Goal: Information Seeking & Learning: Check status

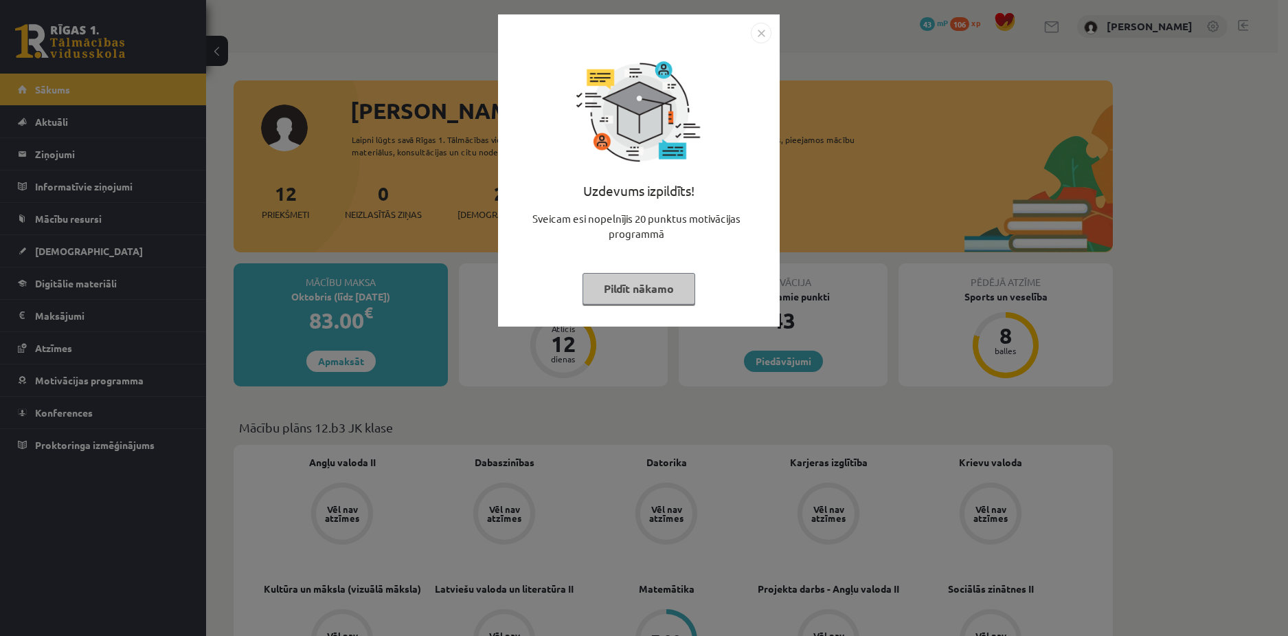
click at [653, 278] on button "Pildīt nākamo" at bounding box center [639, 289] width 113 height 32
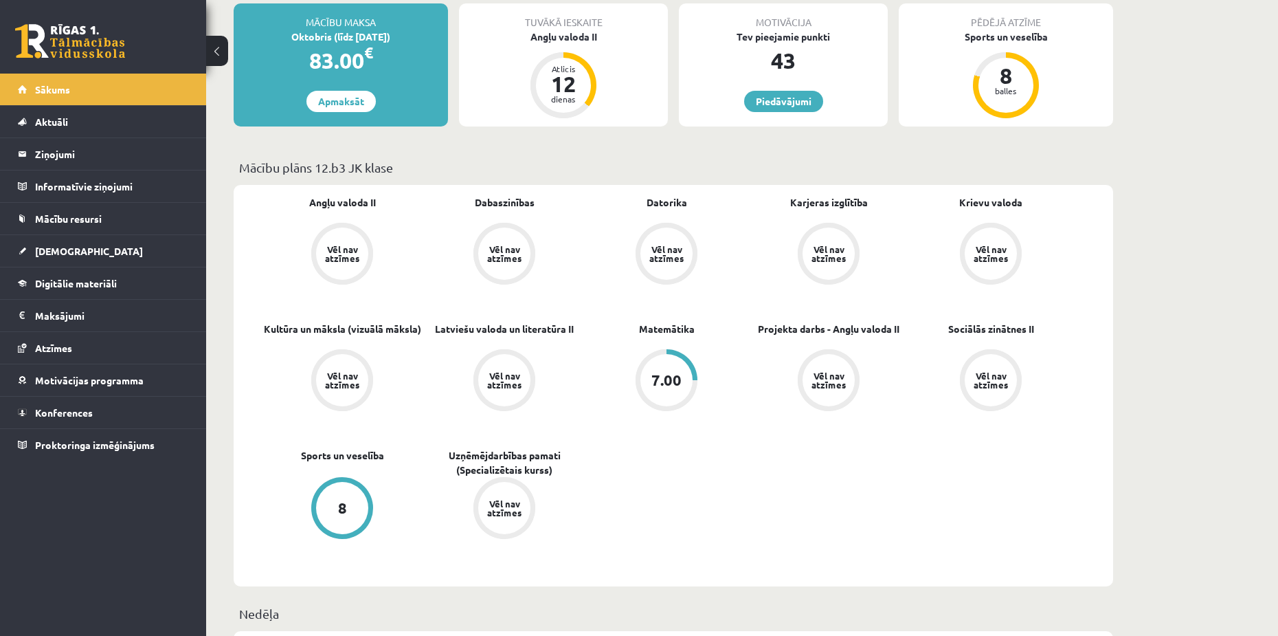
scroll to position [275, 0]
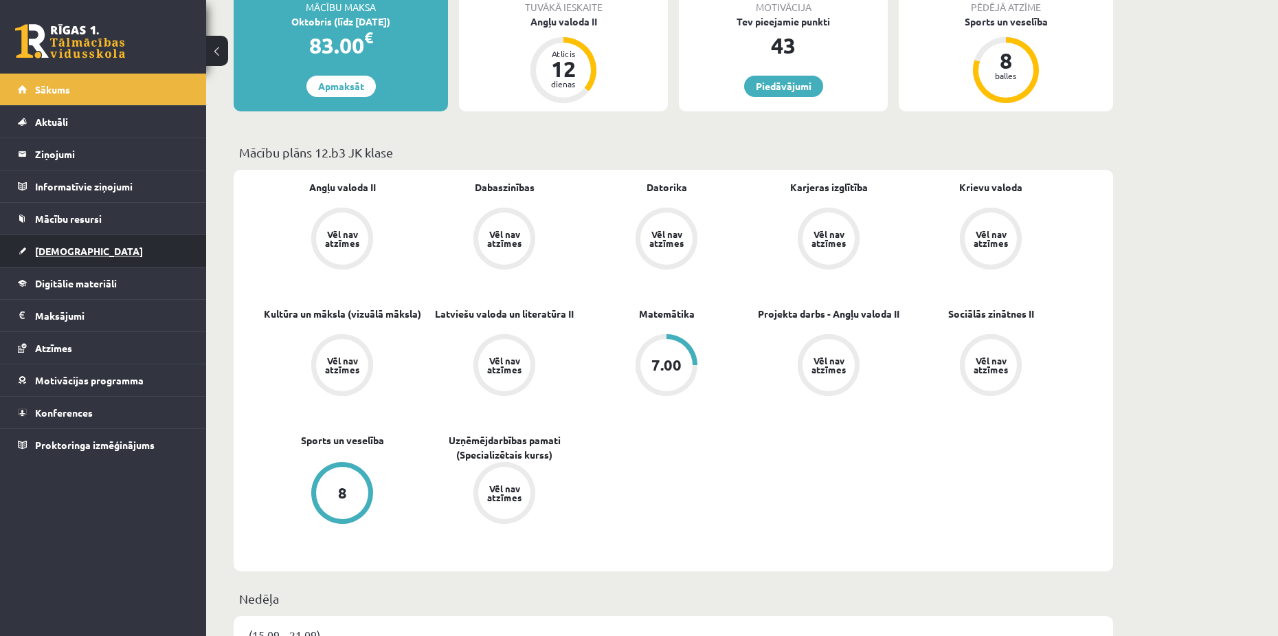
click at [62, 243] on link "[DEMOGRAPHIC_DATA]" at bounding box center [103, 251] width 171 height 32
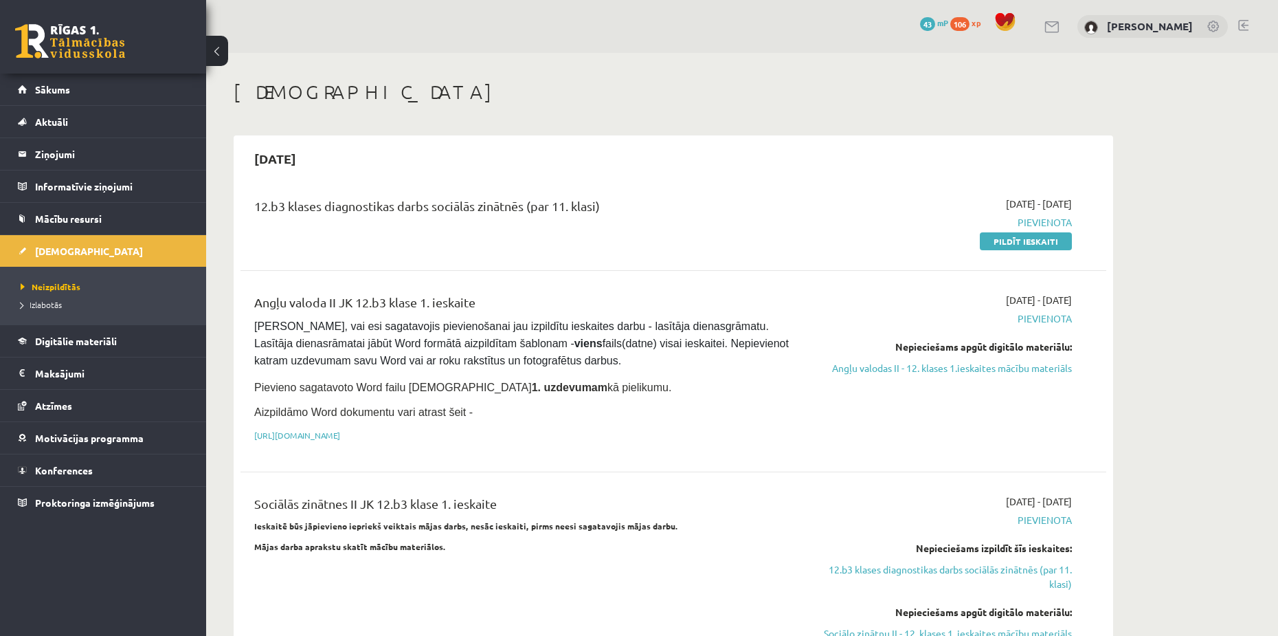
click at [42, 311] on li "Izlabotās" at bounding box center [107, 304] width 172 height 18
click at [38, 302] on span "Izlabotās" at bounding box center [45, 304] width 48 height 11
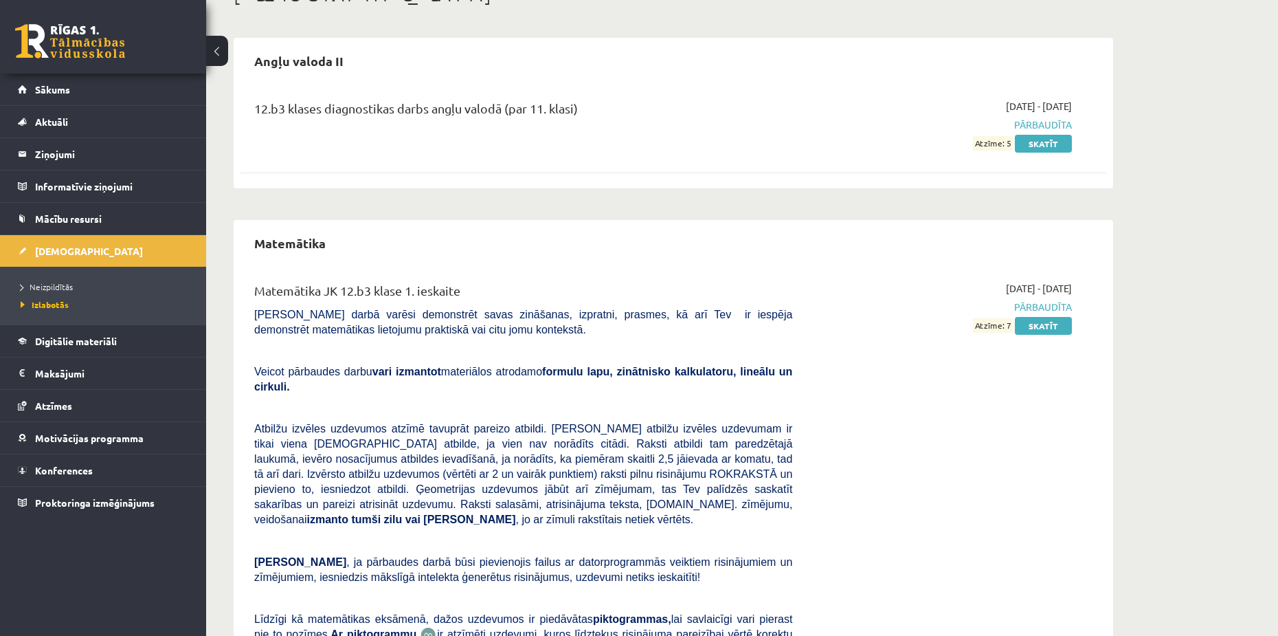
scroll to position [137, 0]
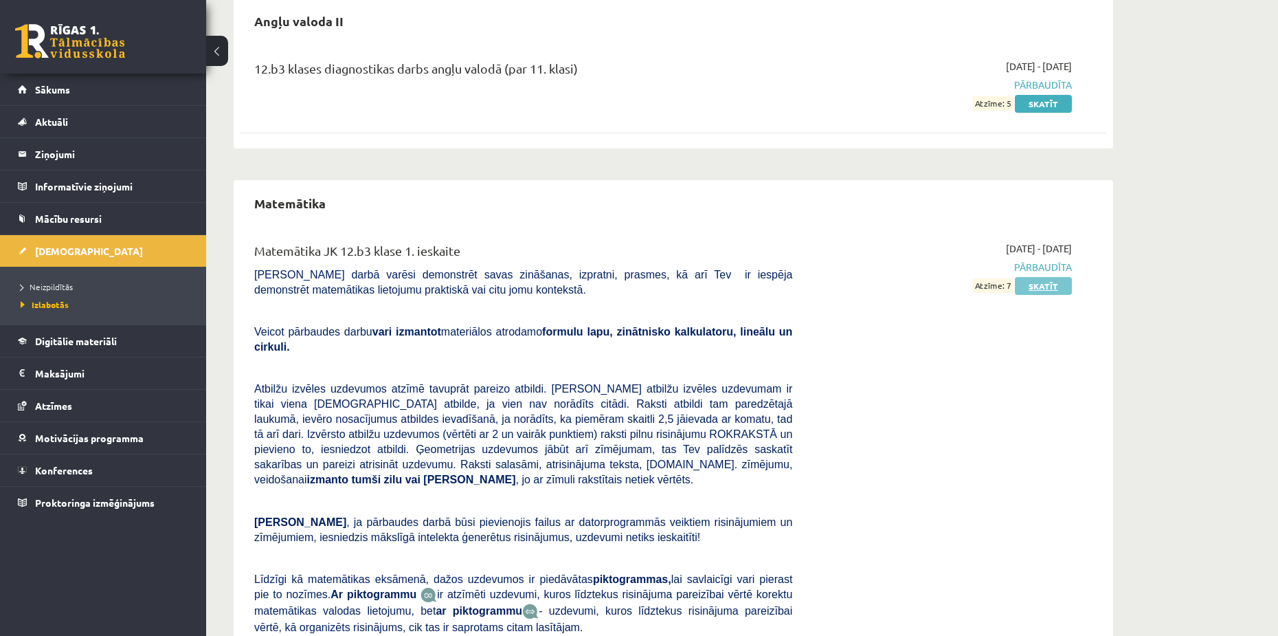
click at [1043, 289] on link "Skatīt" at bounding box center [1043, 286] width 57 height 18
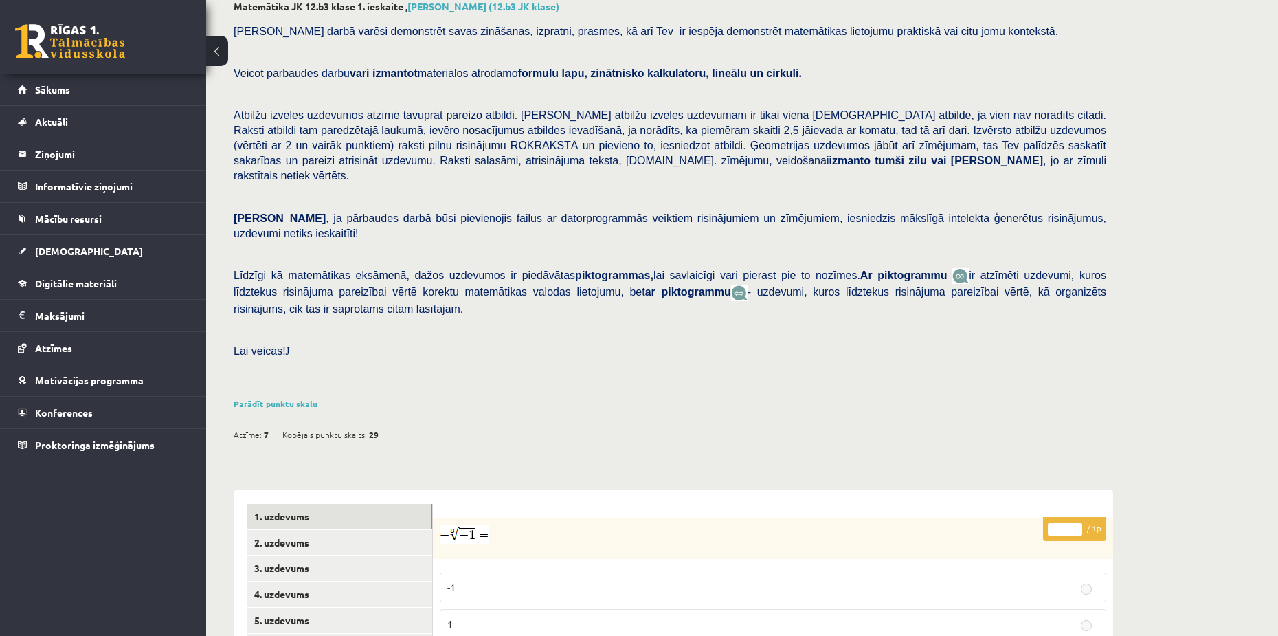
scroll to position [348, 0]
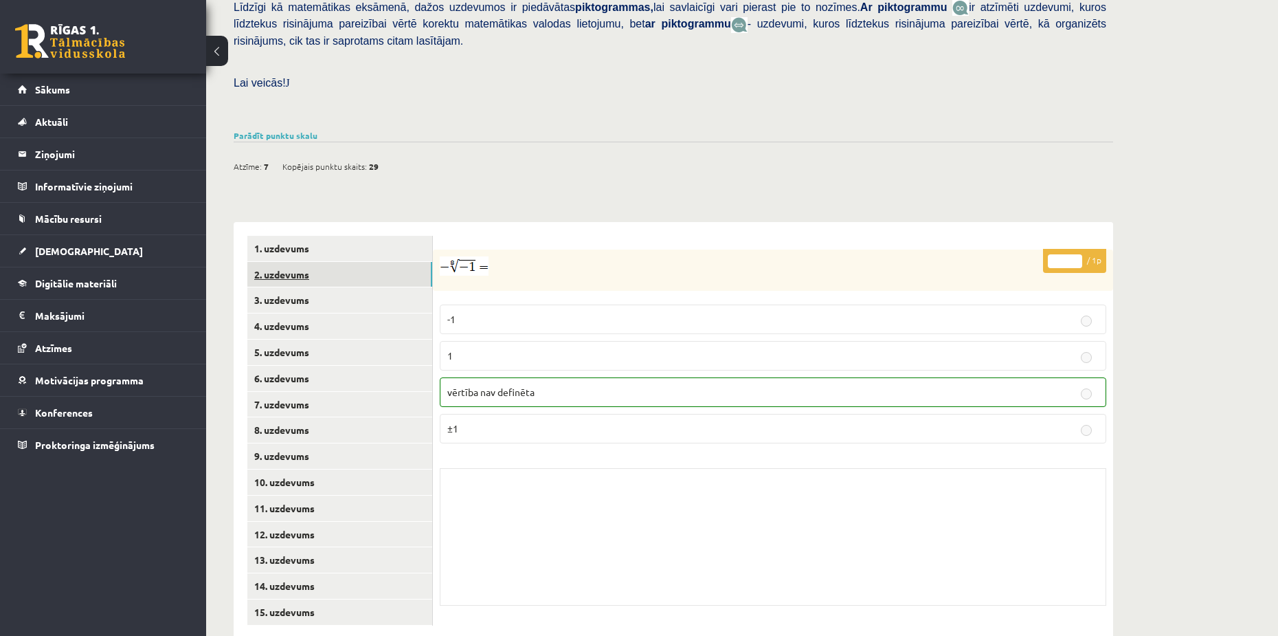
click at [327, 262] on link "2. uzdevums" at bounding box center [339, 274] width 185 height 25
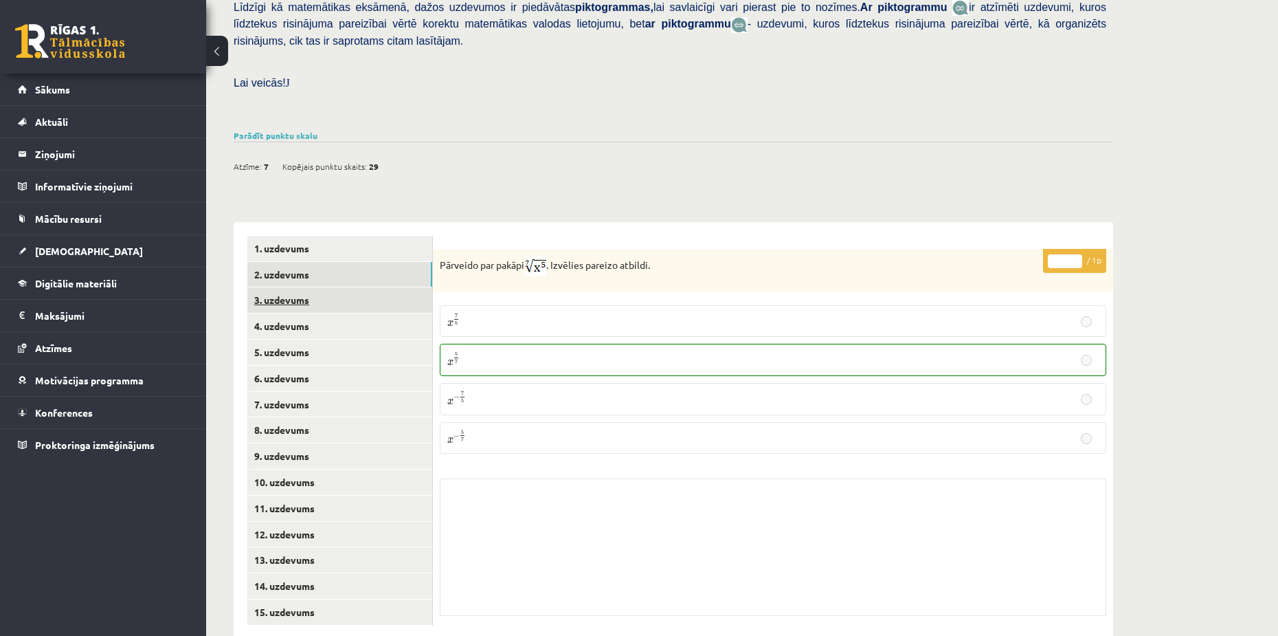
click at [283, 287] on link "3. uzdevums" at bounding box center [339, 299] width 185 height 25
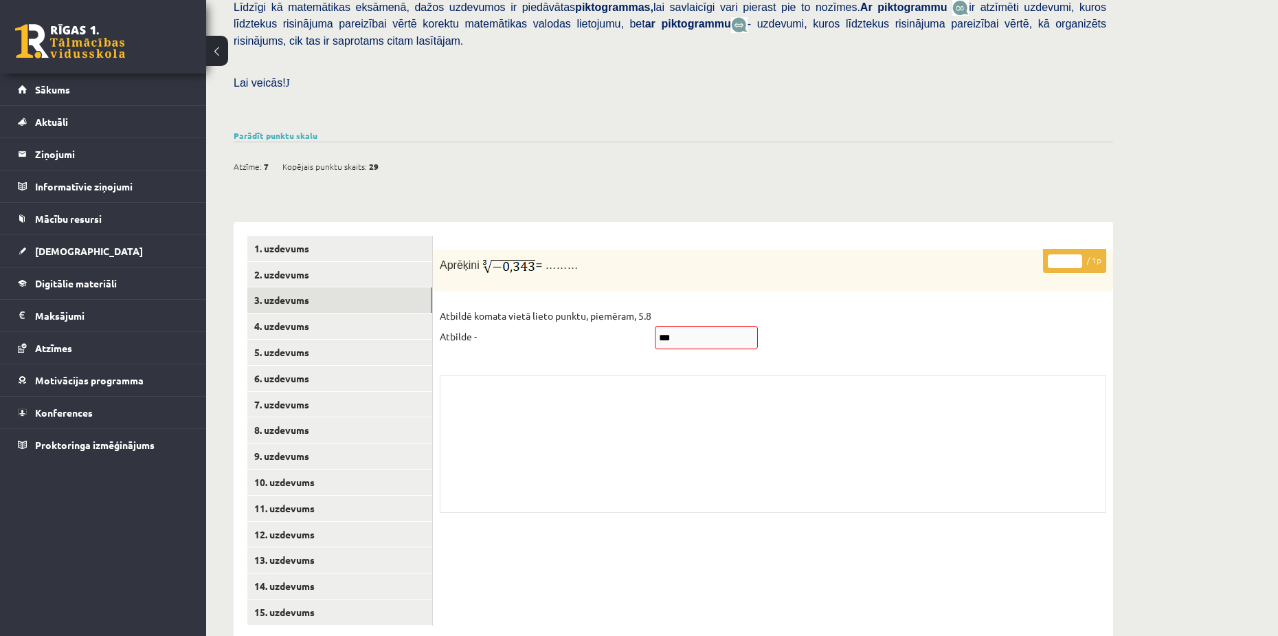
click at [555, 375] on div "Skolotāja pielikums" at bounding box center [773, 443] width 667 height 137
click at [311, 262] on link "2. uzdevums" at bounding box center [339, 274] width 185 height 25
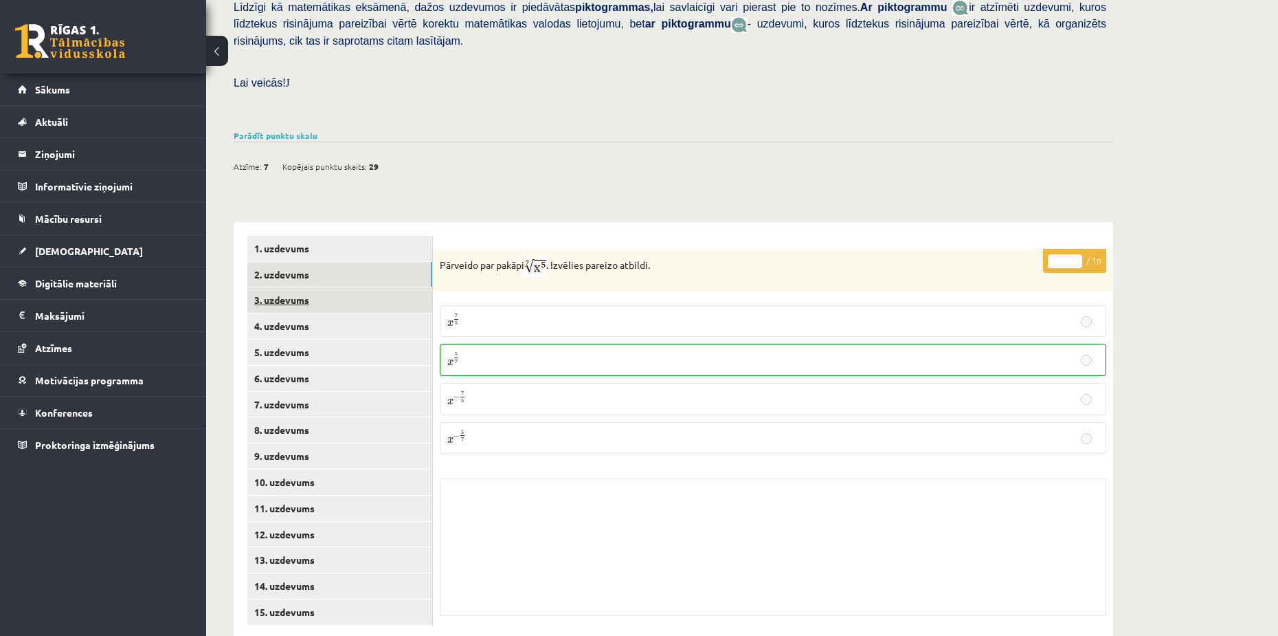
click at [282, 287] on link "3. uzdevums" at bounding box center [339, 299] width 185 height 25
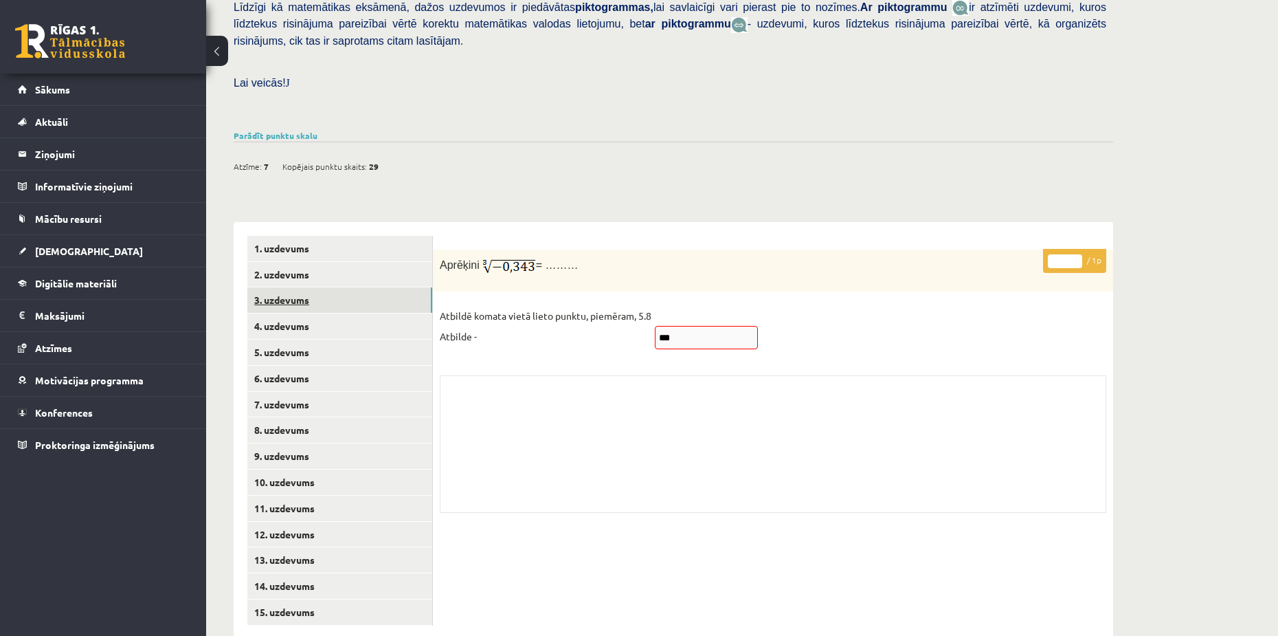
click at [284, 287] on link "3. uzdevums" at bounding box center [339, 299] width 185 height 25
click at [289, 313] on link "4. uzdevums" at bounding box center [339, 325] width 185 height 25
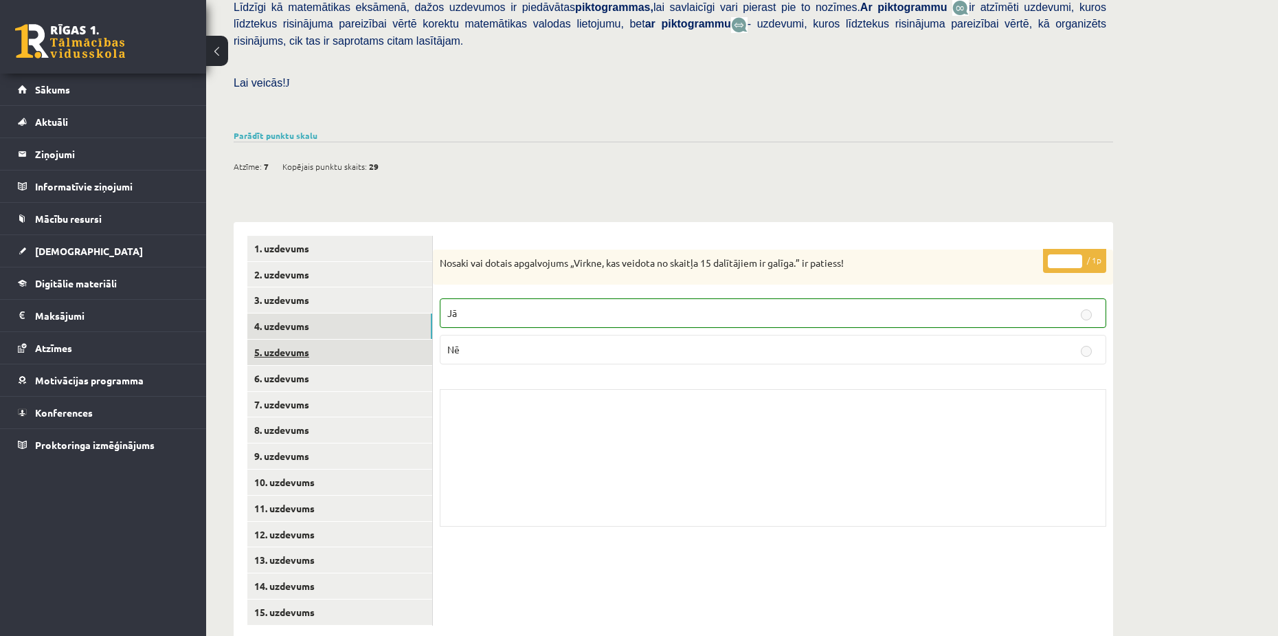
click at [300, 339] on link "5. uzdevums" at bounding box center [339, 351] width 185 height 25
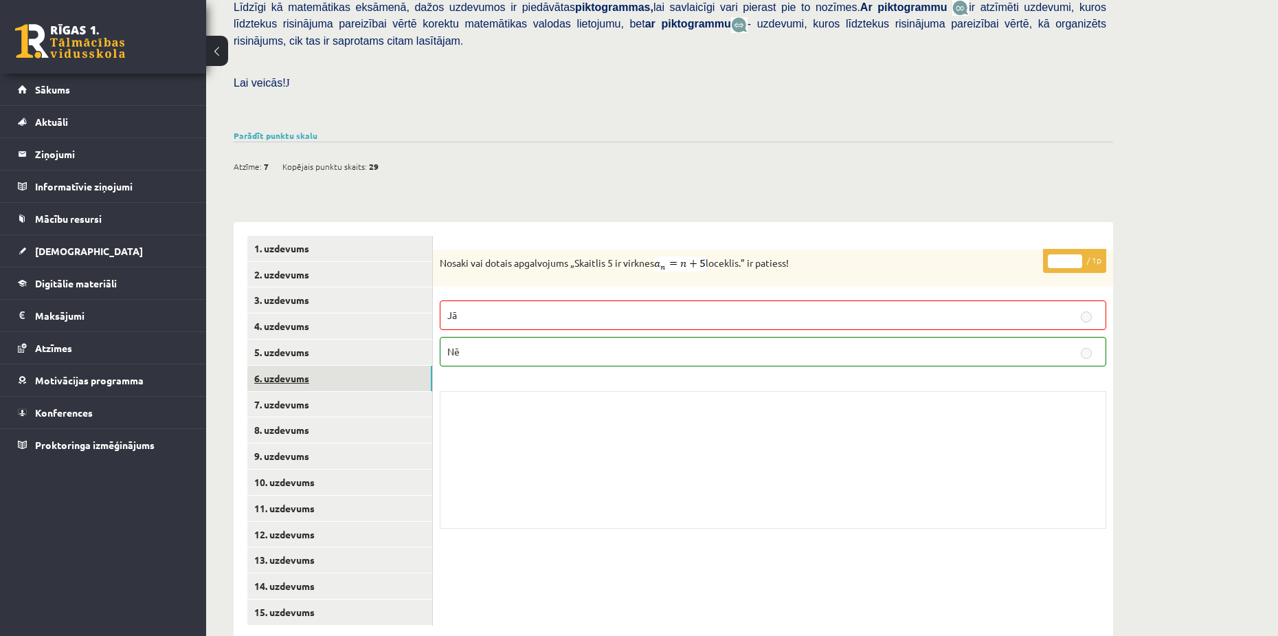
click at [293, 366] on link "6. uzdevums" at bounding box center [339, 378] width 185 height 25
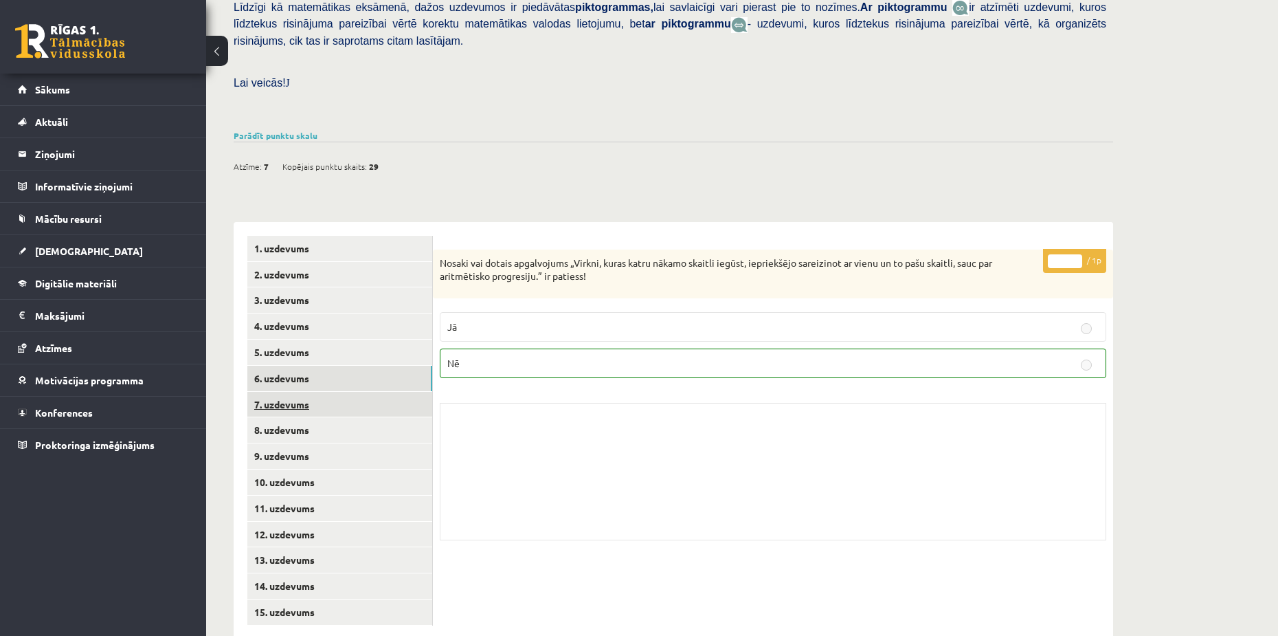
click at [295, 392] on link "7. uzdevums" at bounding box center [339, 404] width 185 height 25
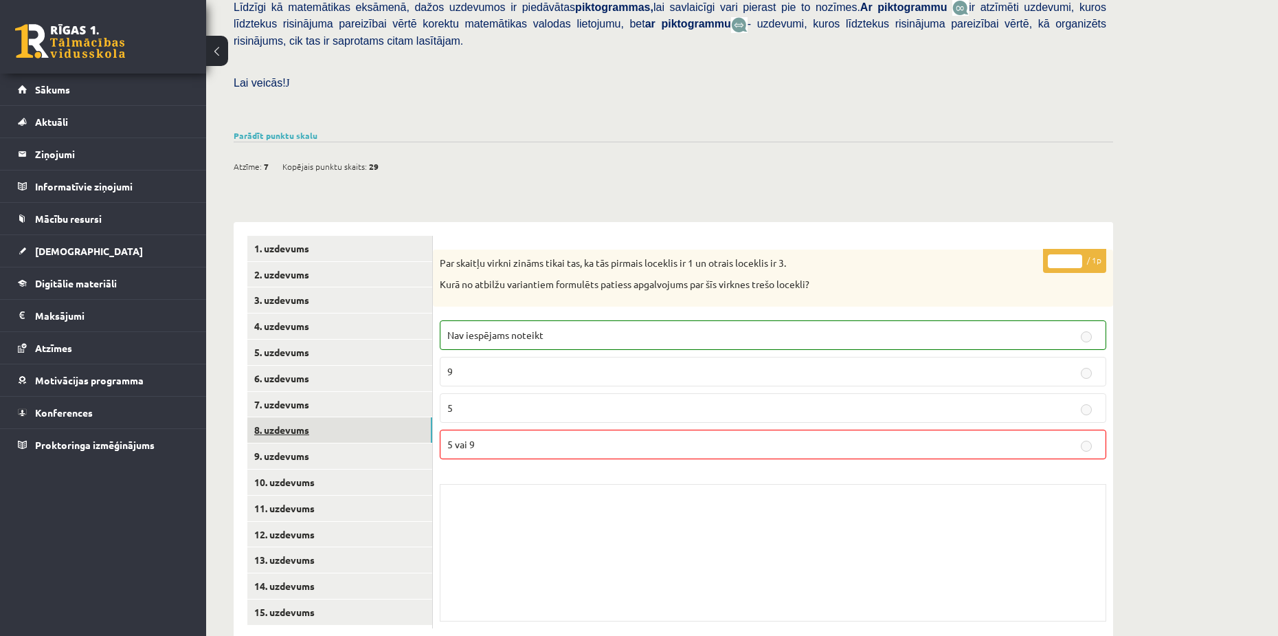
click at [306, 417] on link "8. uzdevums" at bounding box center [339, 429] width 185 height 25
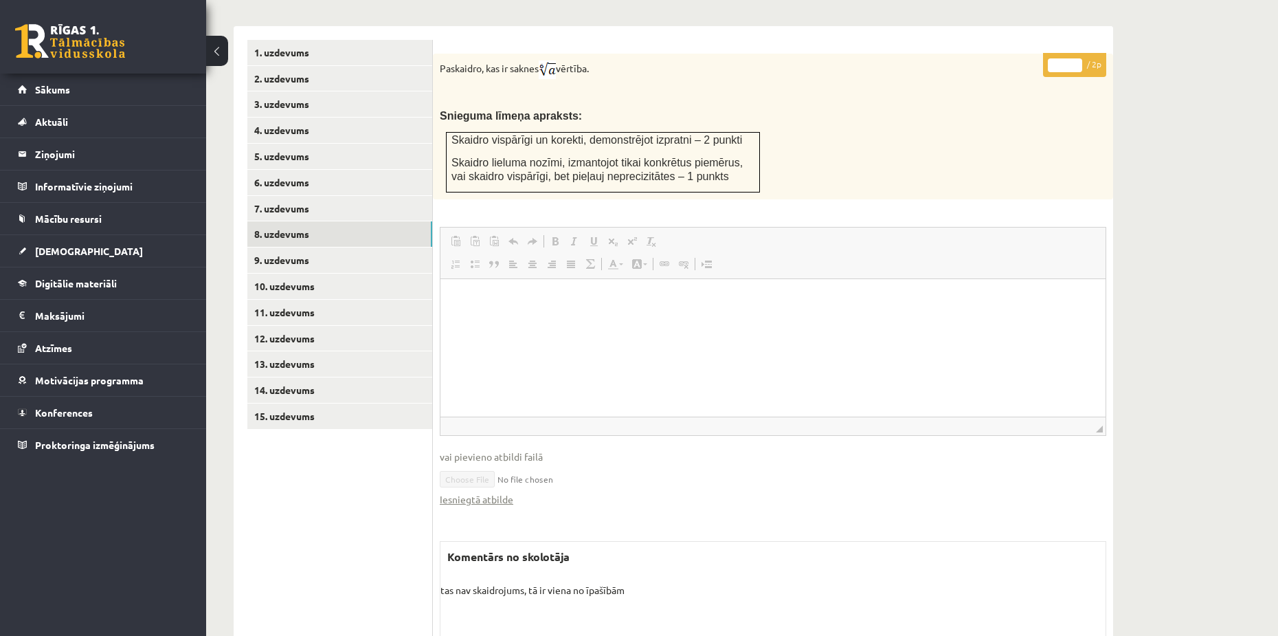
scroll to position [535, 0]
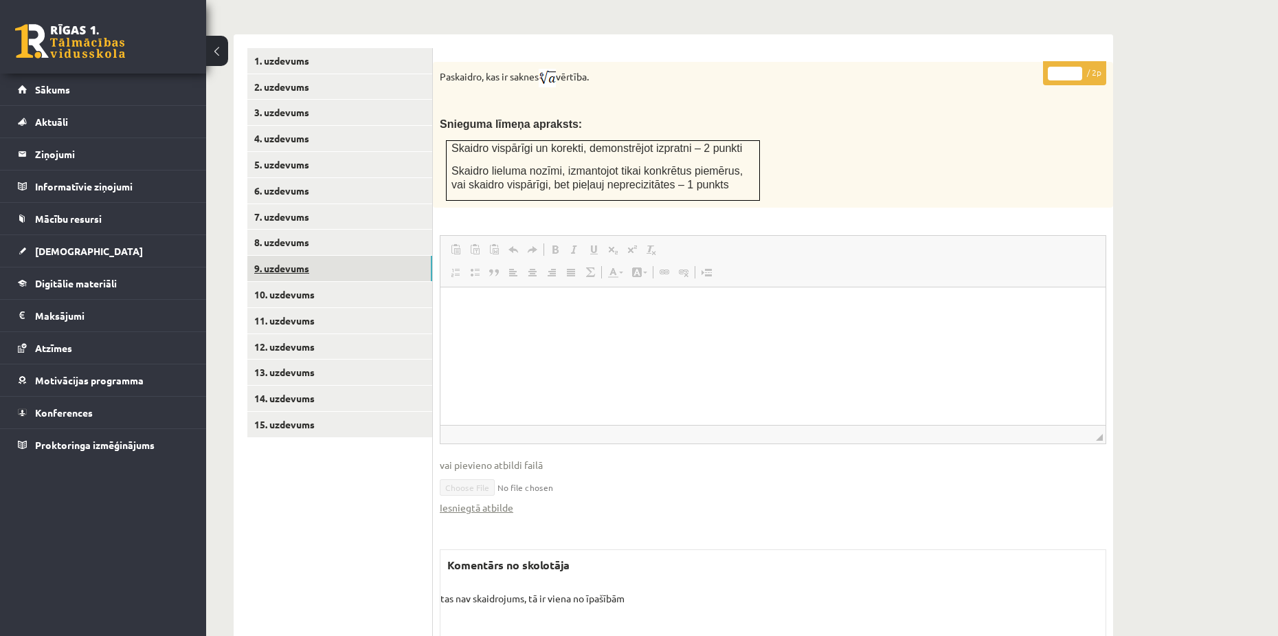
click at [297, 256] on link "9. uzdevums" at bounding box center [339, 268] width 185 height 25
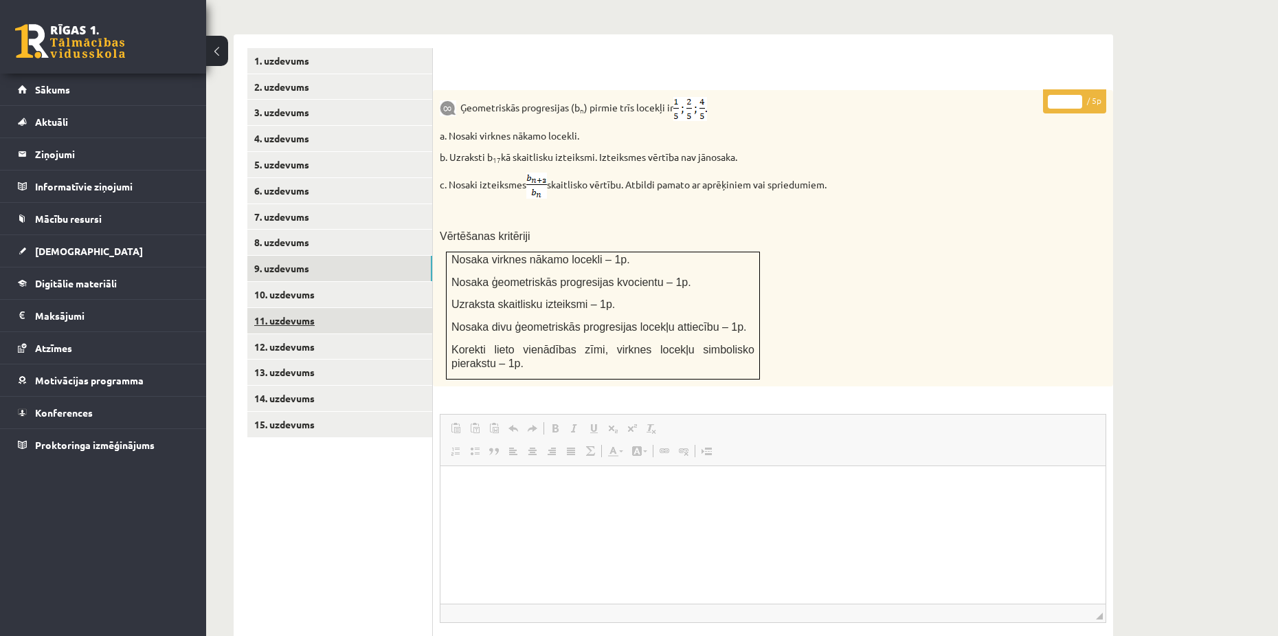
scroll to position [0, 0]
click at [301, 282] on link "10. uzdevums" at bounding box center [339, 294] width 185 height 25
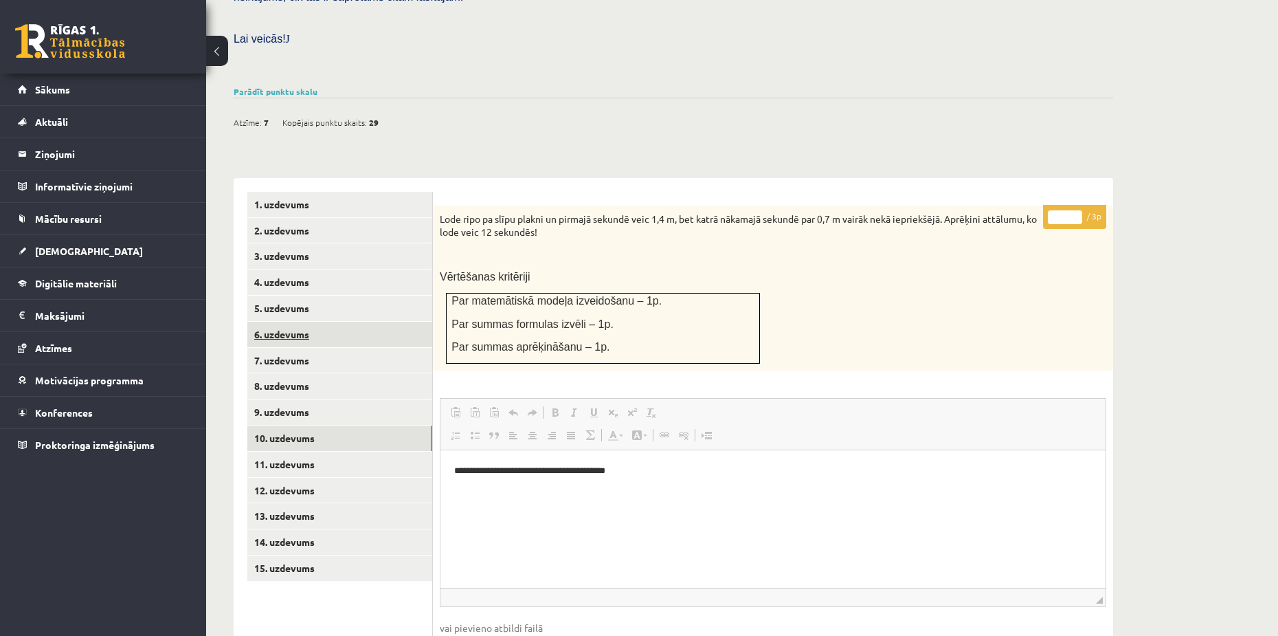
scroll to position [348, 0]
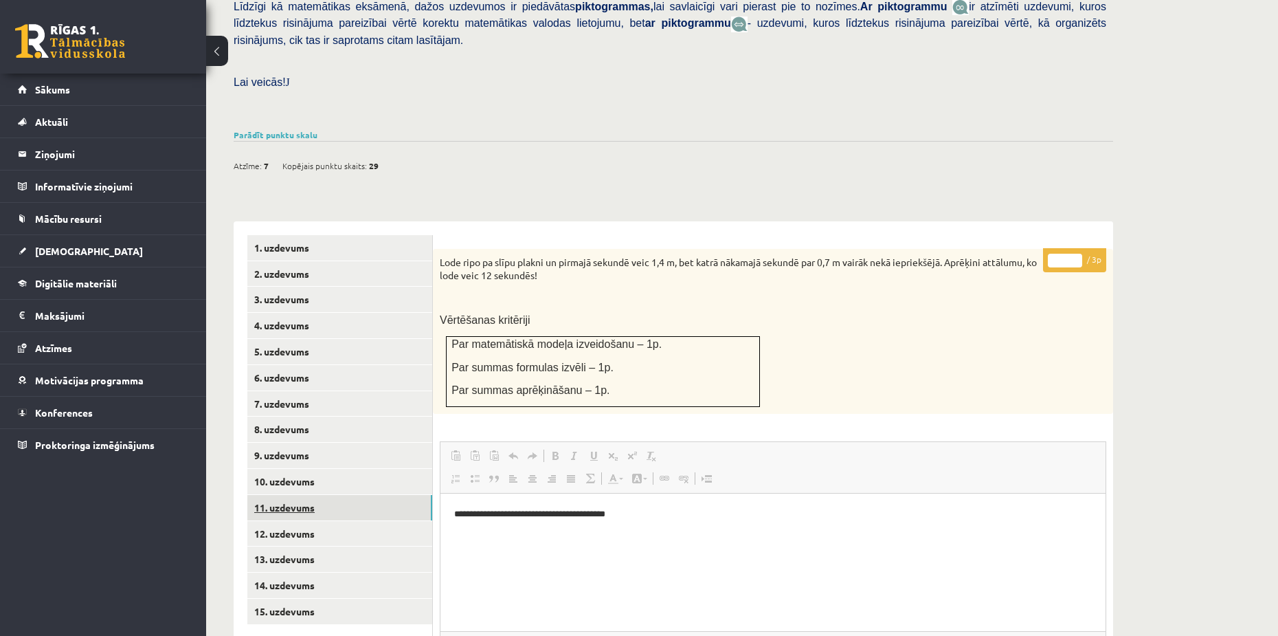
click at [297, 495] on link "11. uzdevums" at bounding box center [339, 507] width 185 height 25
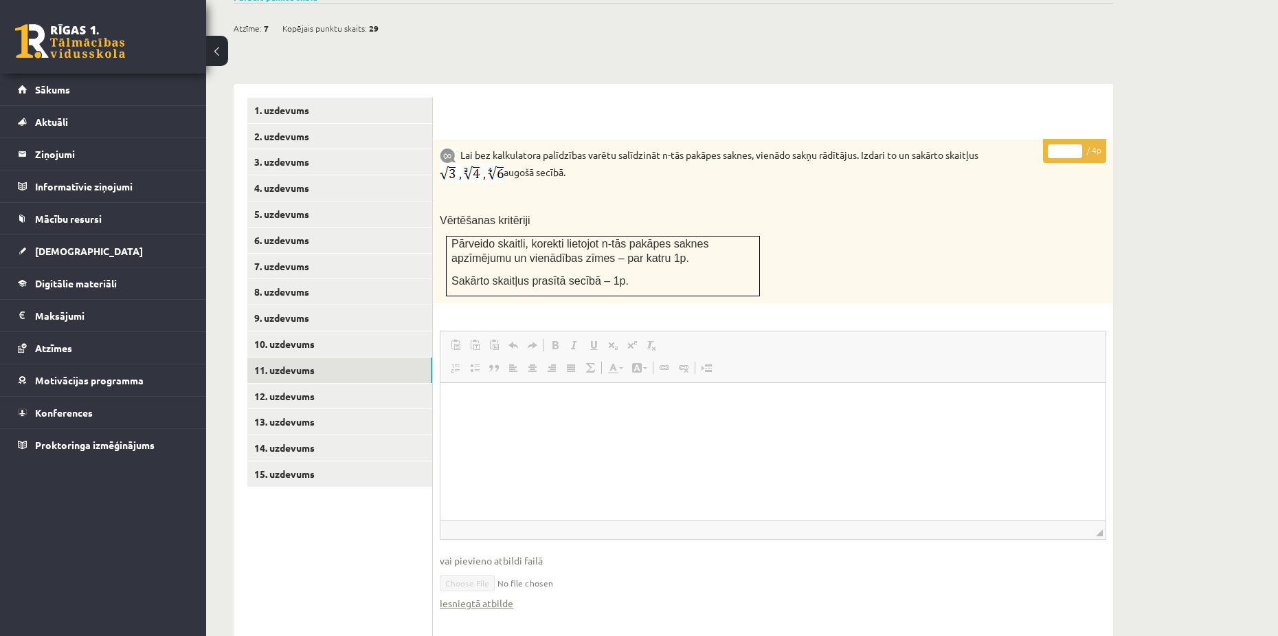
scroll to position [0, 0]
click at [289, 383] on link "12. uzdevums" at bounding box center [339, 395] width 185 height 25
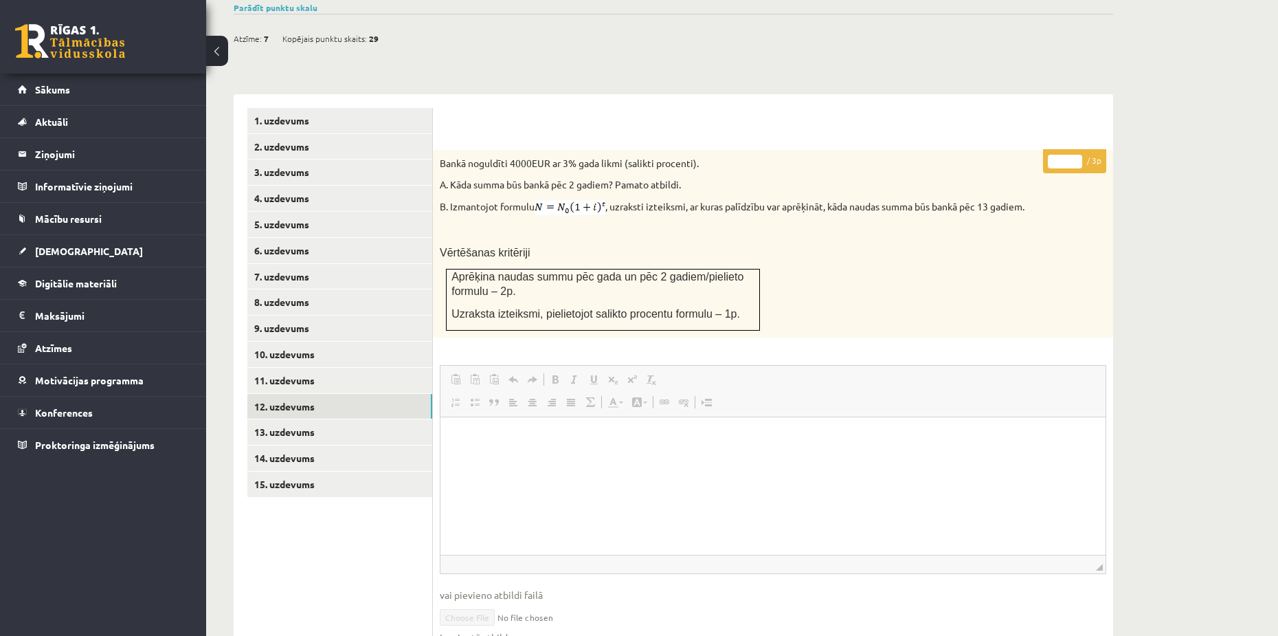
scroll to position [468, 0]
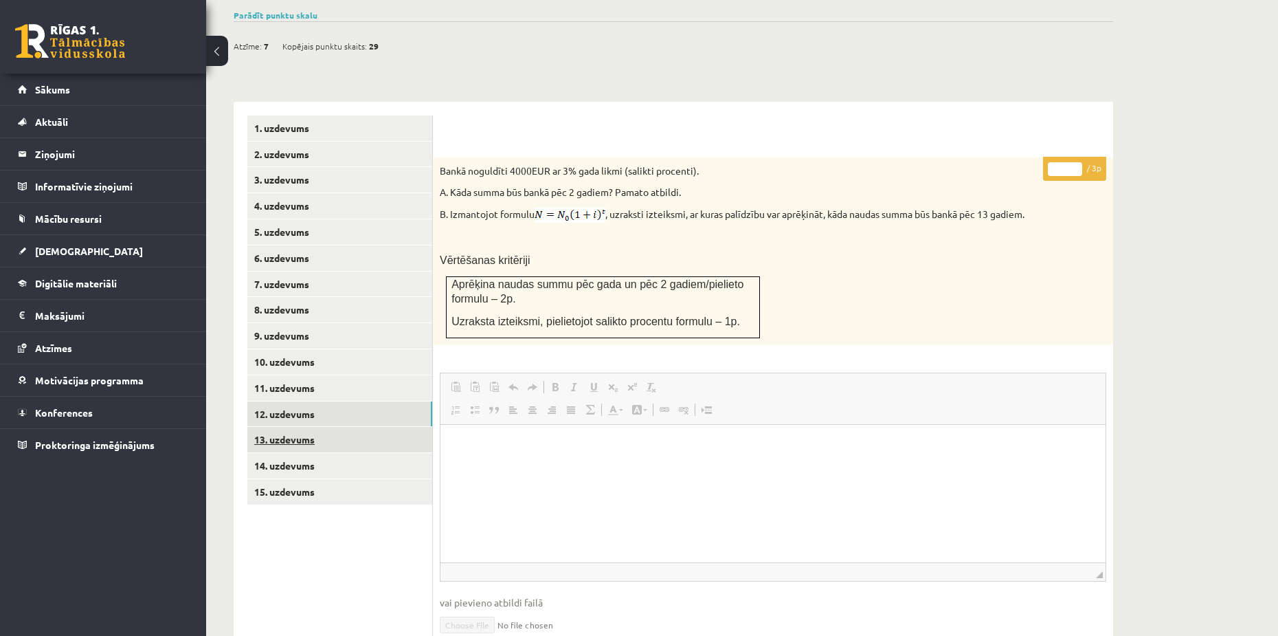
click at [289, 427] on link "13. uzdevums" at bounding box center [339, 439] width 185 height 25
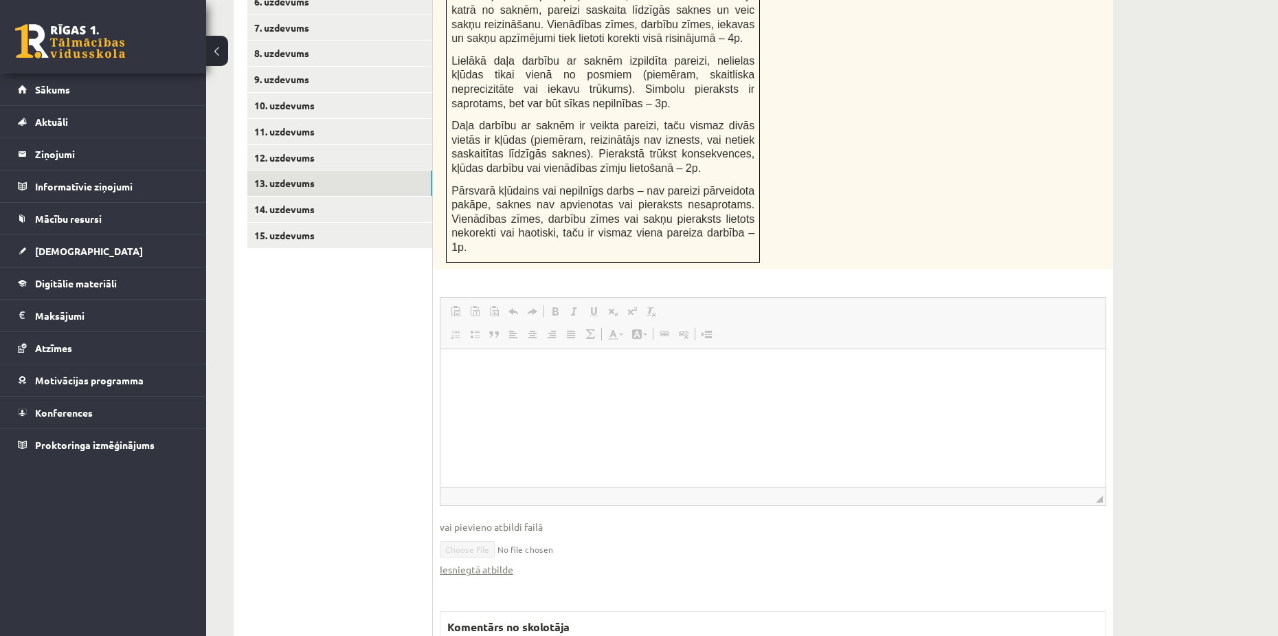
scroll to position [674, 0]
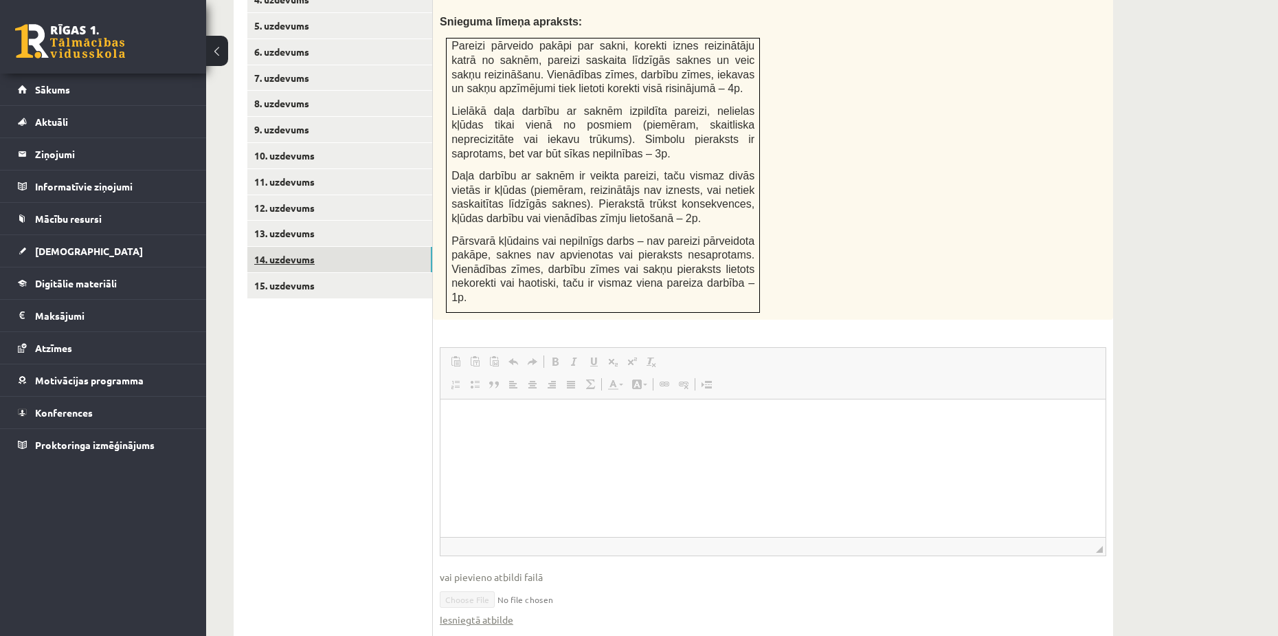
click at [298, 247] on link "14. uzdevums" at bounding box center [339, 259] width 185 height 25
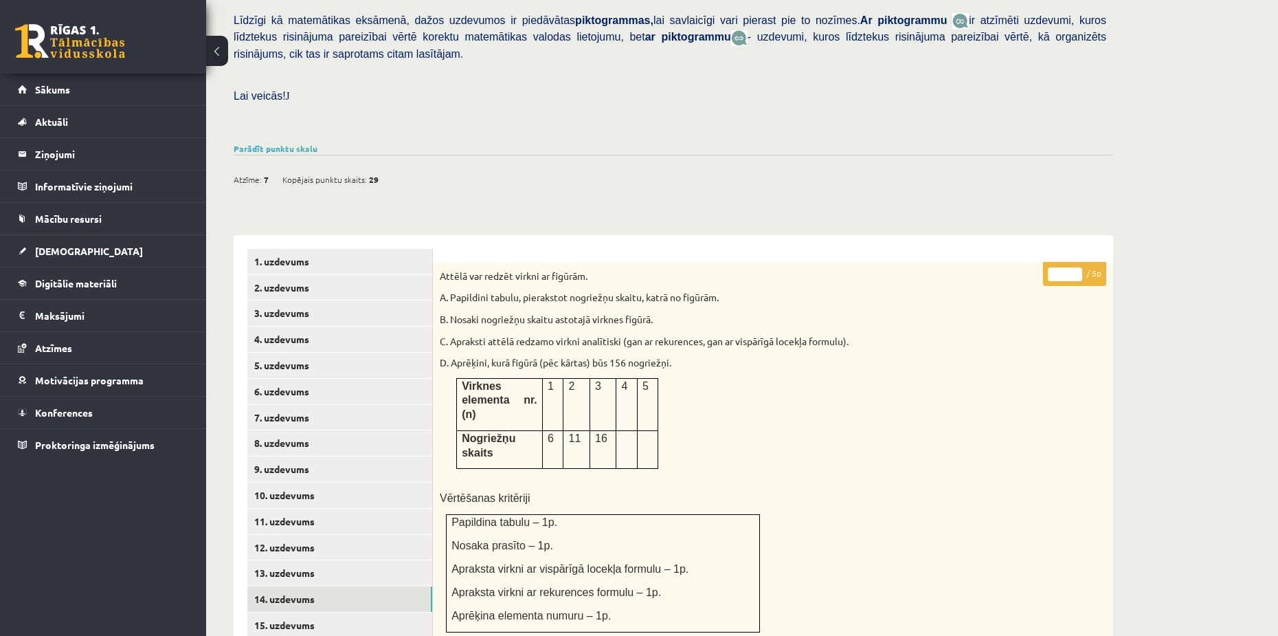
scroll to position [0, 0]
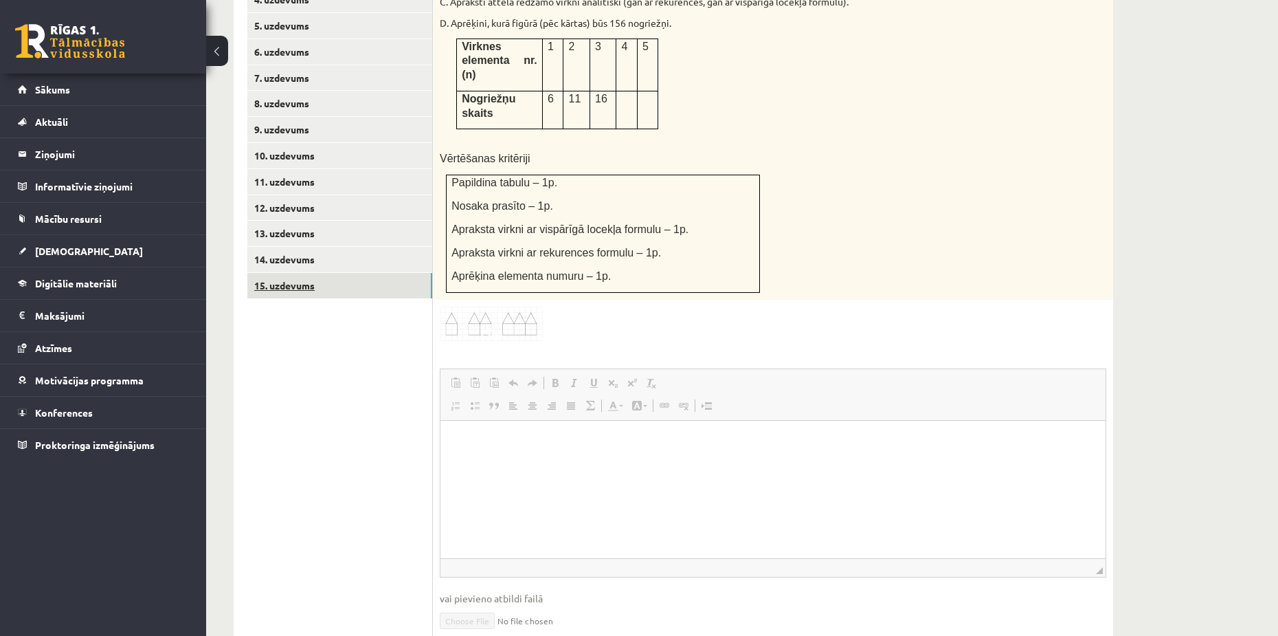
click at [274, 273] on link "15. uzdevums" at bounding box center [339, 285] width 185 height 25
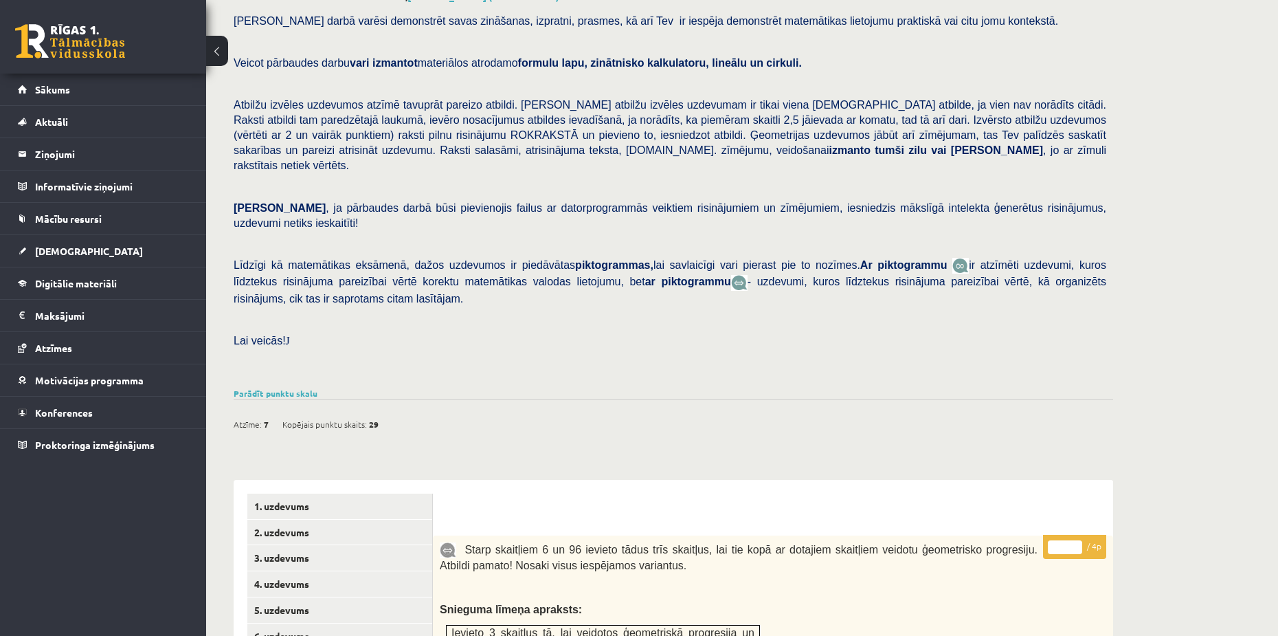
scroll to position [45, 0]
